Goal: Navigation & Orientation: Find specific page/section

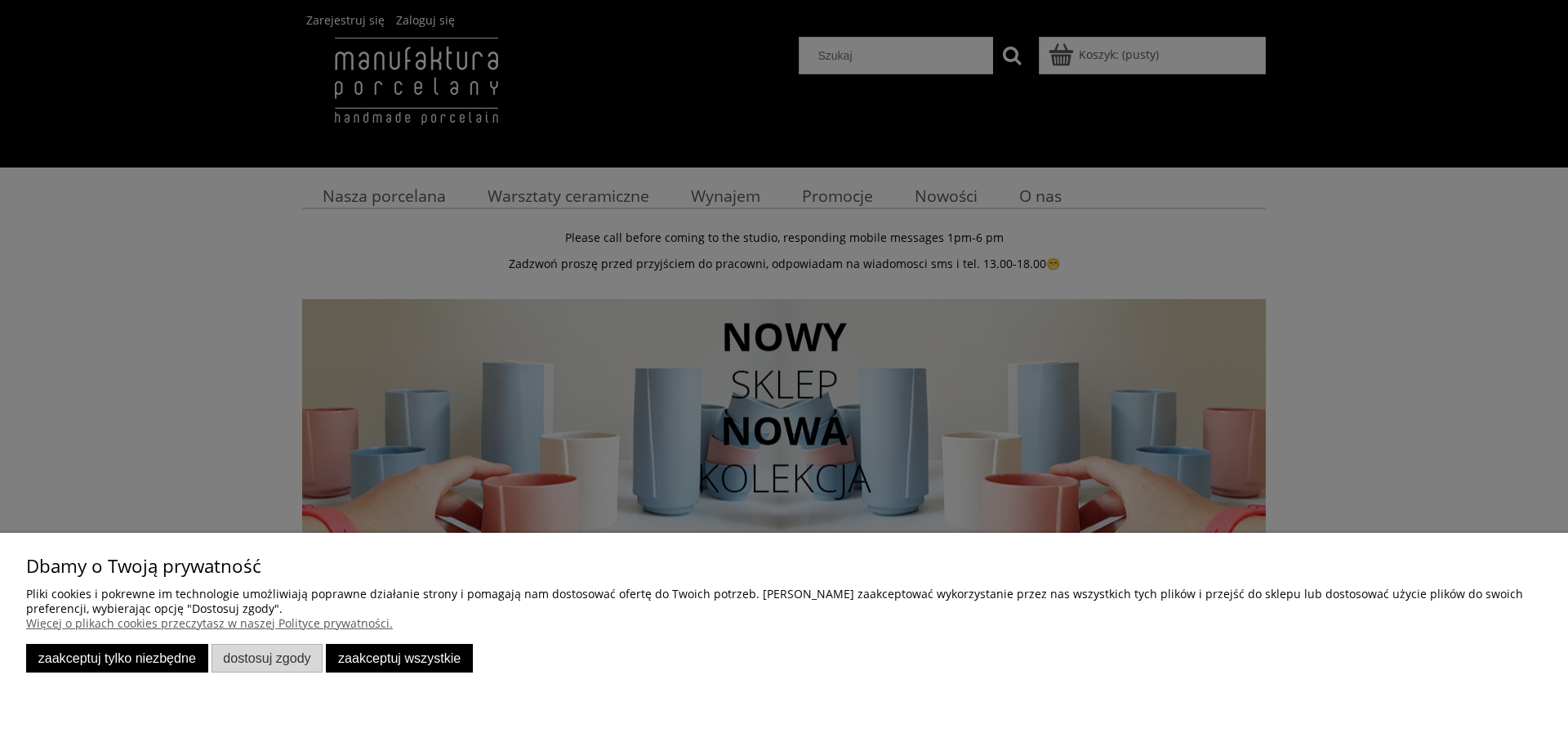
click at [139, 660] on button "Zaakceptuj tylko niezbędne" at bounding box center [117, 658] width 182 height 29
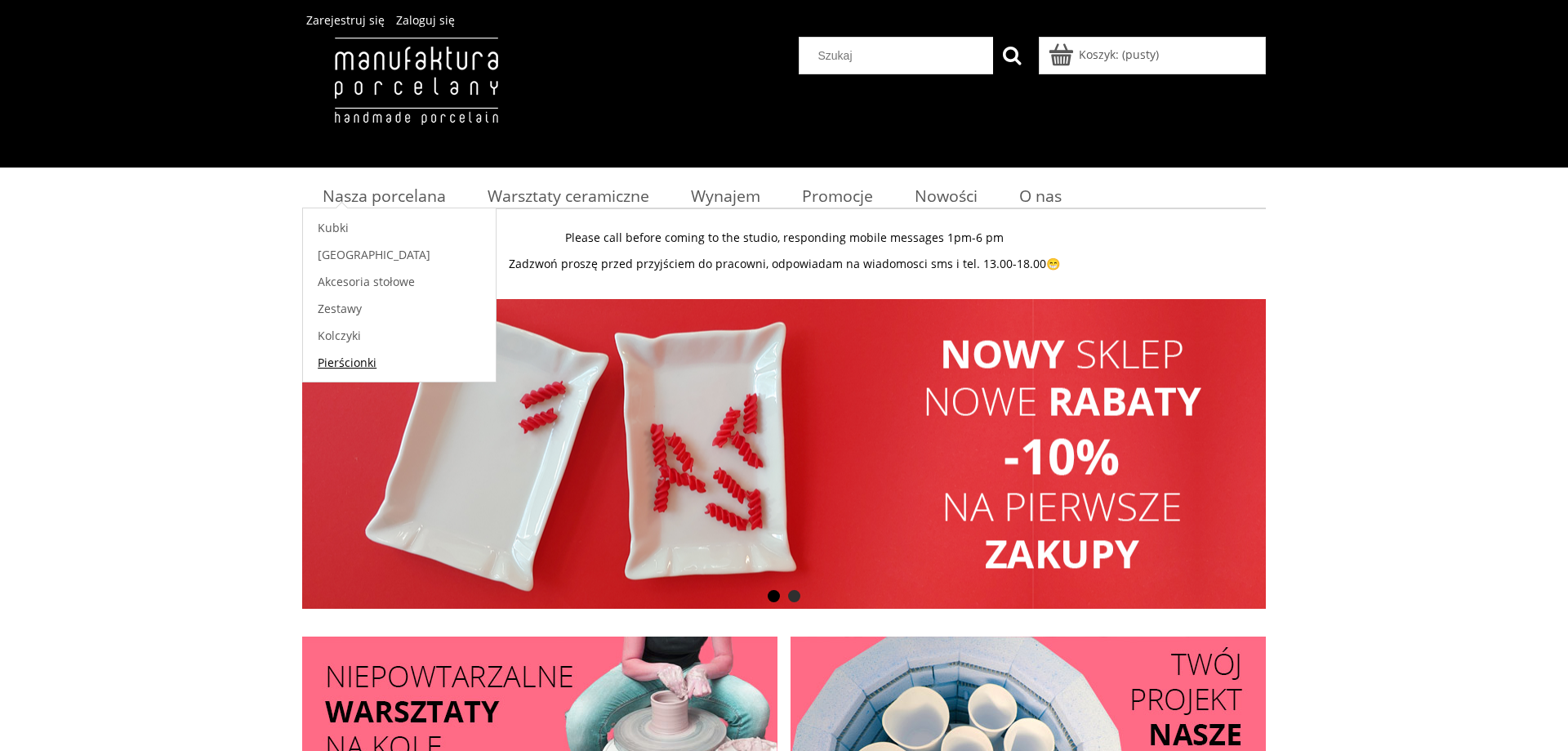
click at [372, 362] on span "Pierścionki" at bounding box center [347, 362] width 59 height 16
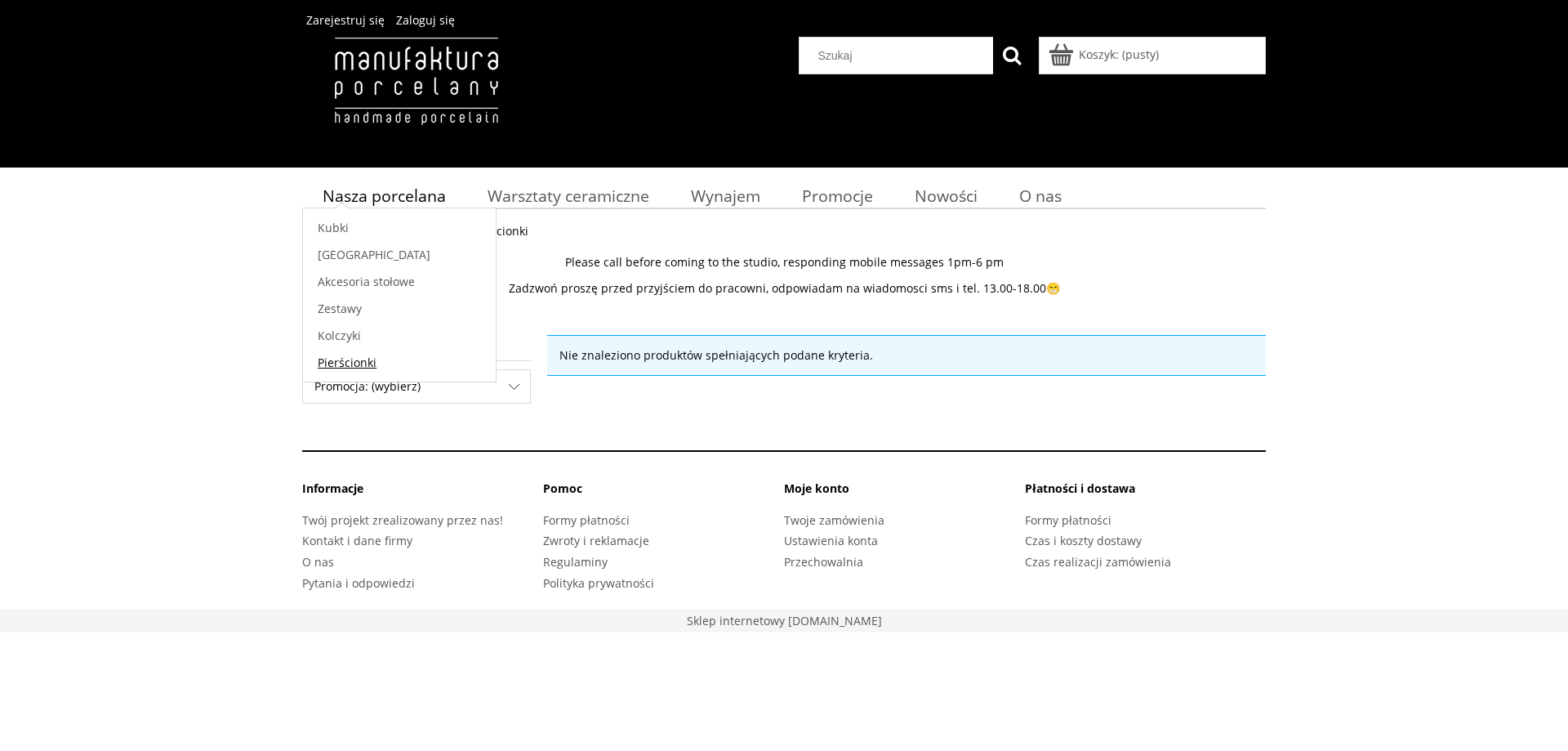
click at [358, 357] on span "Pierścionki" at bounding box center [347, 362] width 59 height 16
click at [361, 335] on link "Kolczyki" at bounding box center [399, 336] width 193 height 27
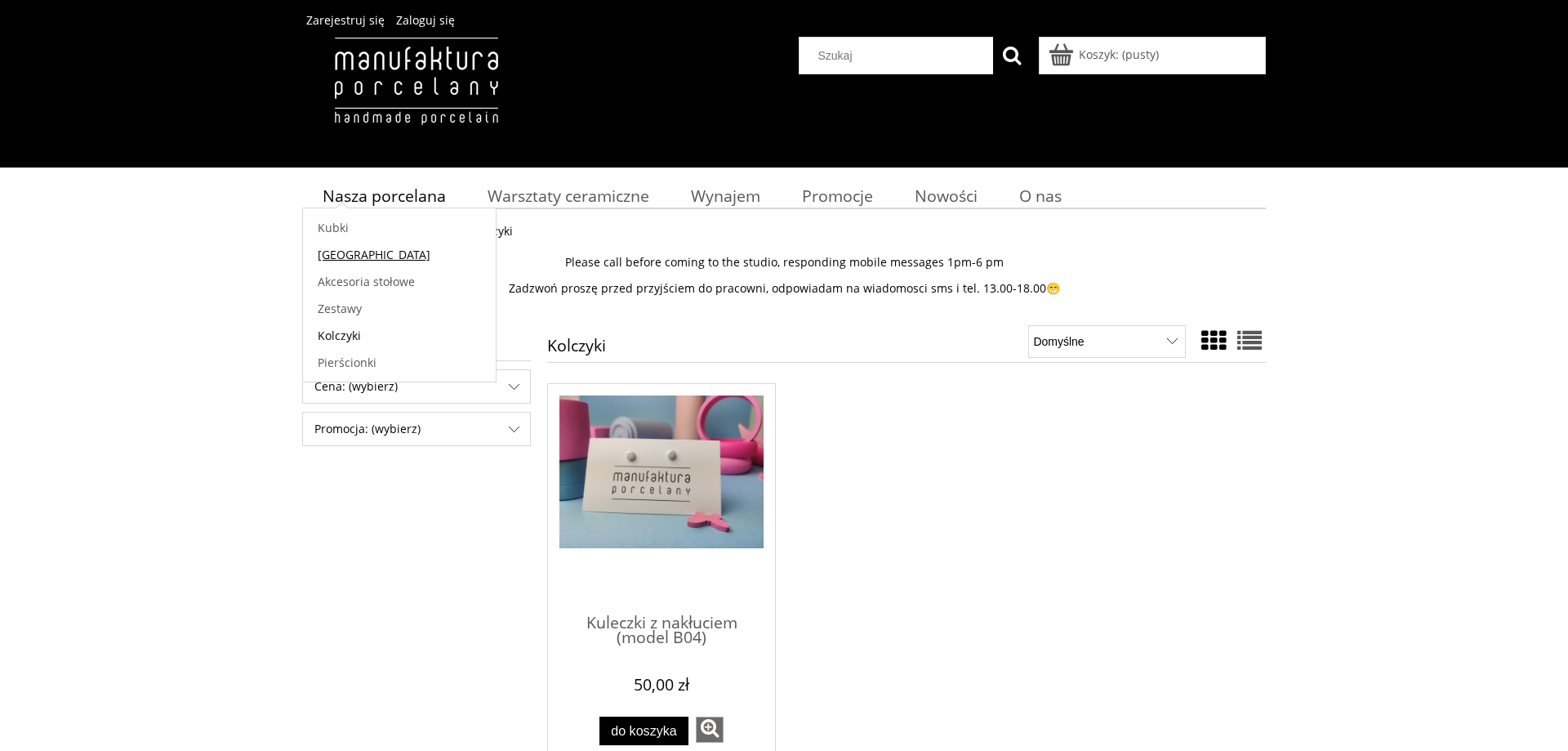
click at [354, 252] on span "[GEOGRAPHIC_DATA]" at bounding box center [374, 254] width 112 height 16
